Goal: Entertainment & Leisure: Consume media (video, audio)

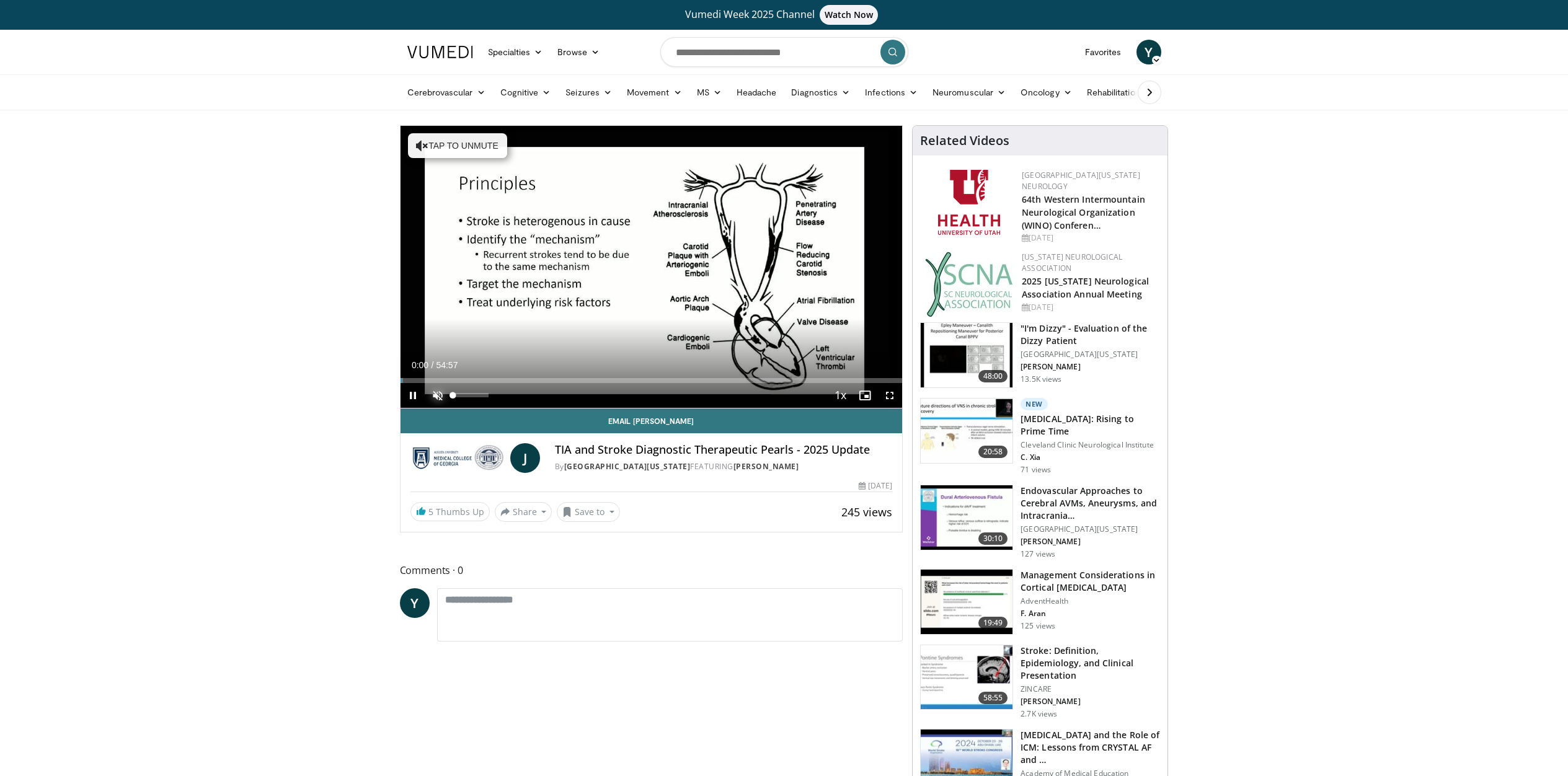
click at [436, 394] on span "Video Player" at bounding box center [438, 396] width 25 height 25
drag, startPoint x: 407, startPoint y: 379, endPoint x: 851, endPoint y: 371, distance: 444.1
click at [827, 371] on div "Loaded : 0.00% 45:51 46:03" at bounding box center [652, 377] width 503 height 12
click at [880, 383] on span "Video Player" at bounding box center [889, 396] width 25 height 25
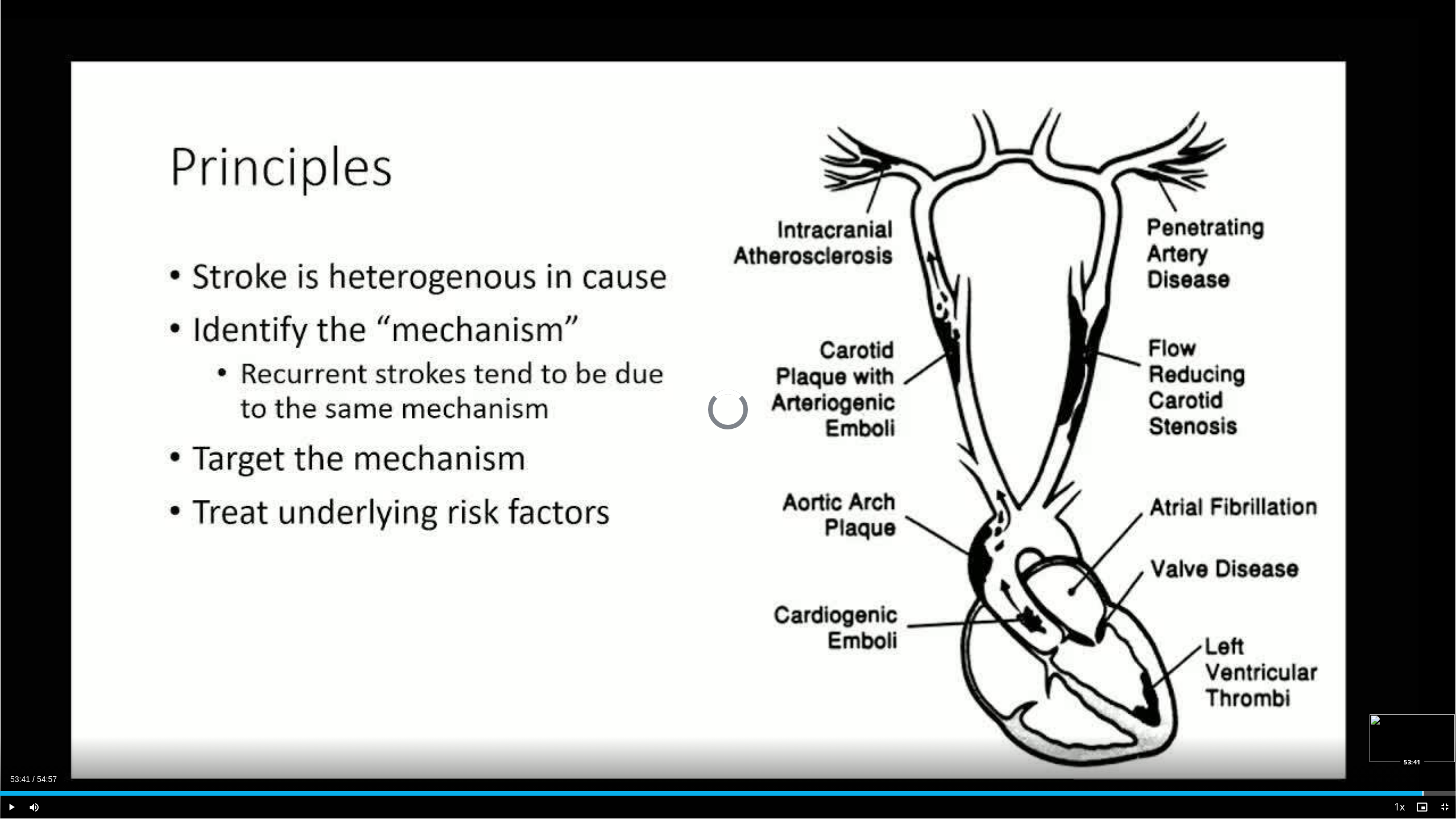
click at [1423, 711] on div "Progress Bar" at bounding box center [1423, 793] width 1 height 5
click at [1435, 711] on div "Progress Bar" at bounding box center [1435, 793] width 1 height 5
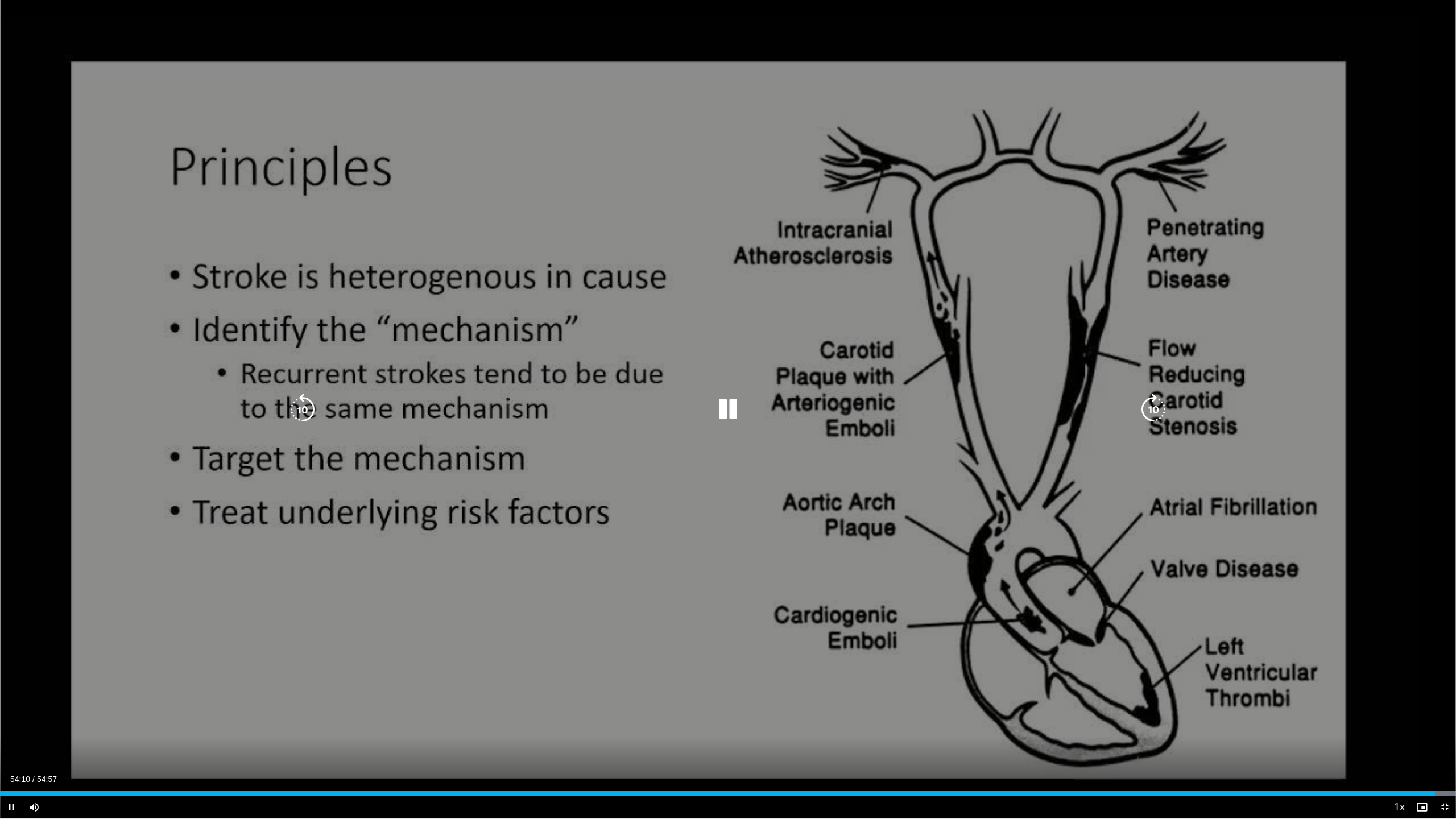
click at [1148, 408] on icon "Video Player" at bounding box center [1154, 409] width 32 height 32
click at [913, 435] on div "40 seconds Tap to unmute" at bounding box center [728, 409] width 1456 height 818
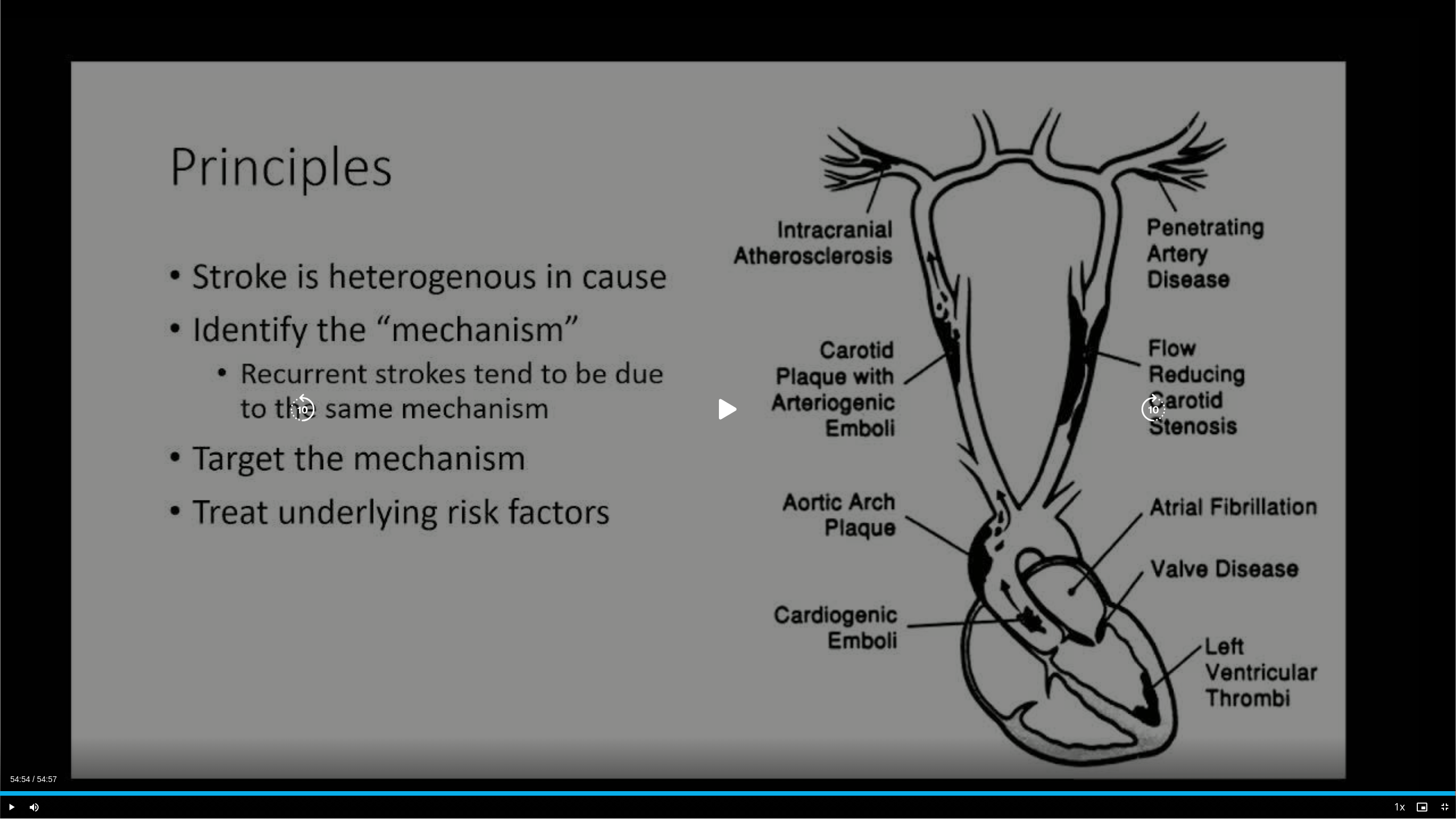
click at [913, 435] on div "40 seconds Tap to unmute" at bounding box center [728, 409] width 1456 height 818
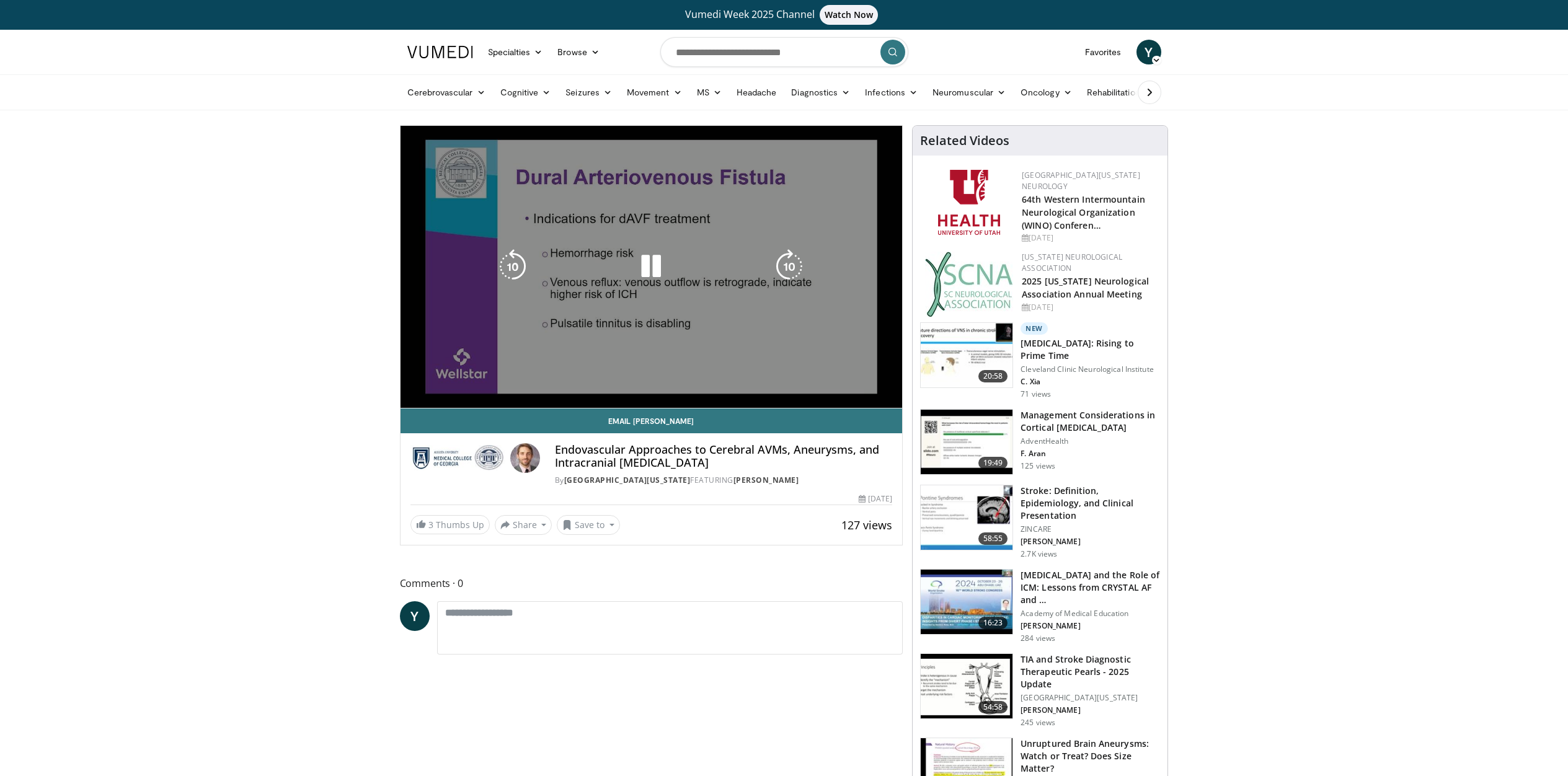
click at [688, 346] on div "10 seconds Tap to unmute" at bounding box center [652, 266] width 503 height 282
